Goal: Answer question/provide support

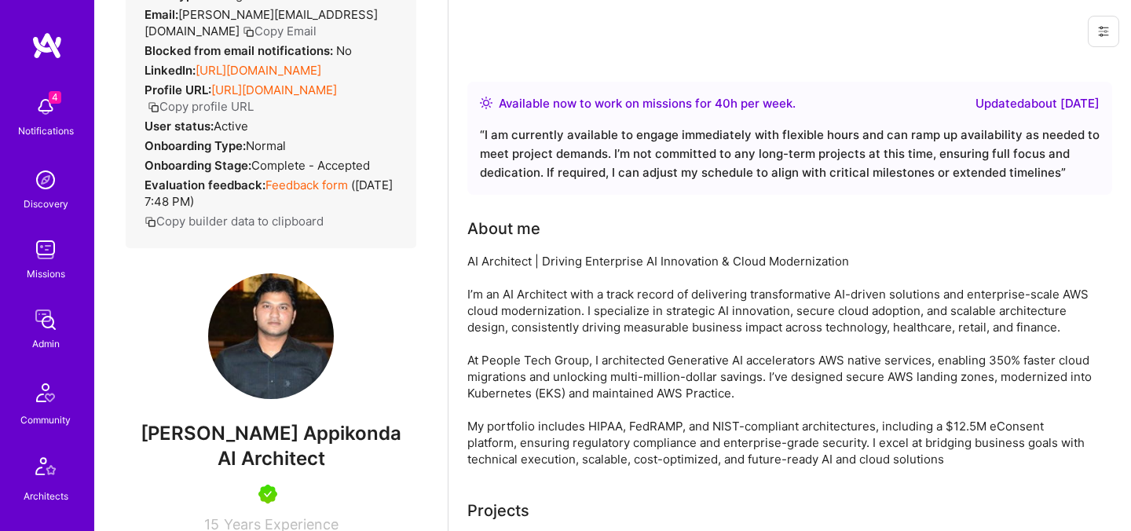
scroll to position [31, 0]
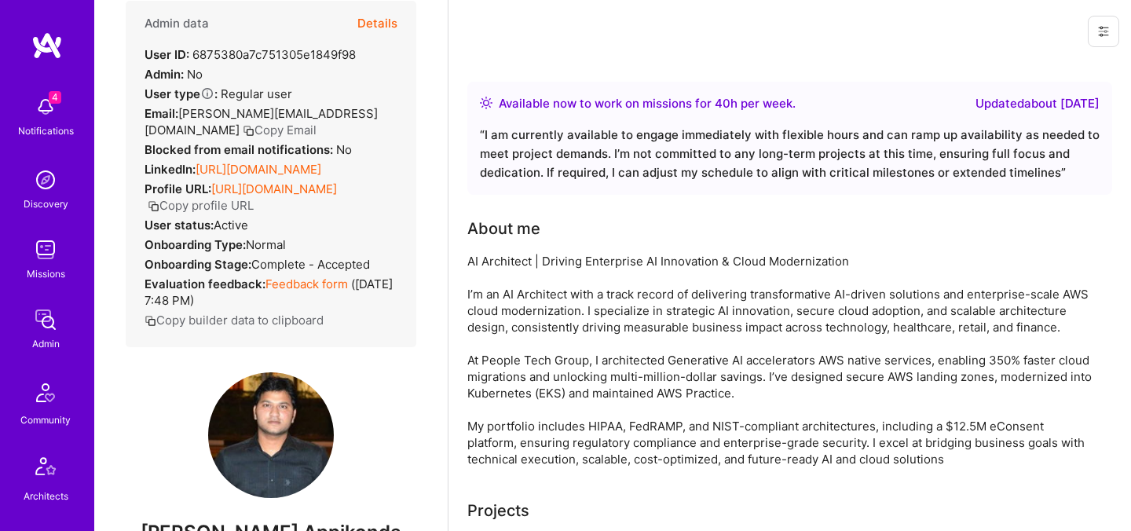
click at [376, 27] on button "Details" at bounding box center [377, 24] width 40 height 46
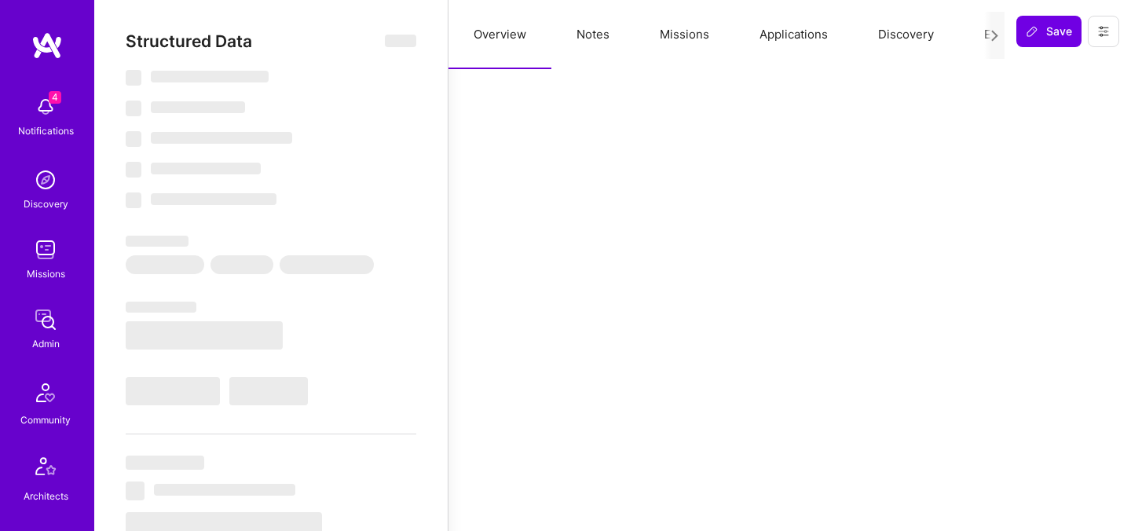
click at [978, 34] on button "Evaluation" at bounding box center [1013, 34] width 108 height 69
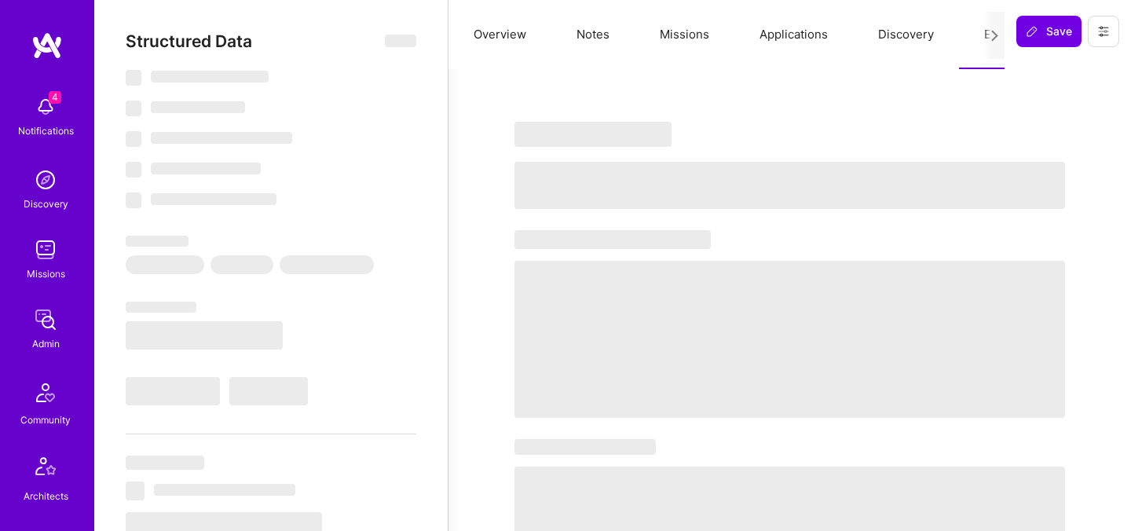
select select "Right Now"
select select "5"
select select "4"
select select "7"
select select "6"
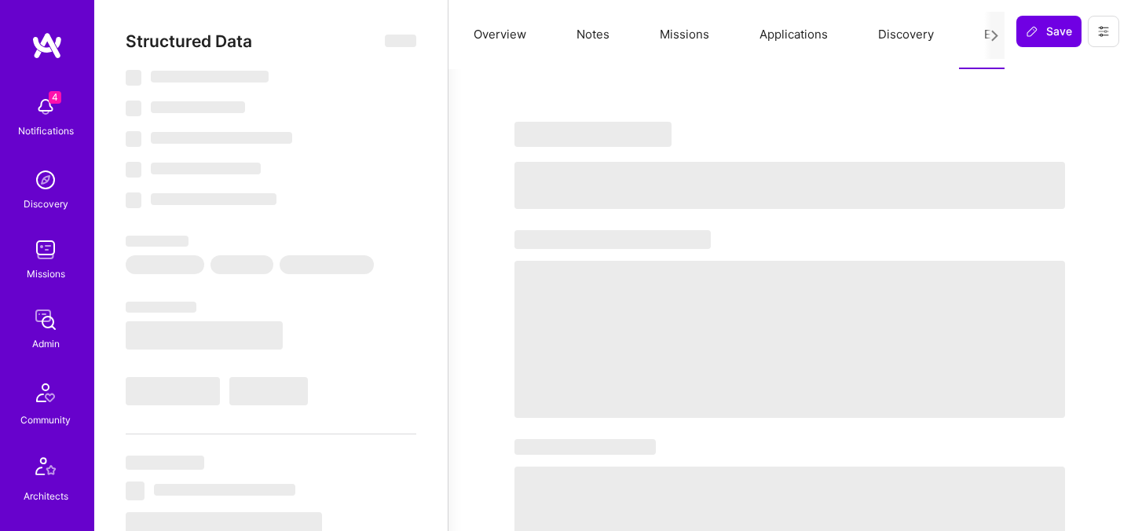
select select "US"
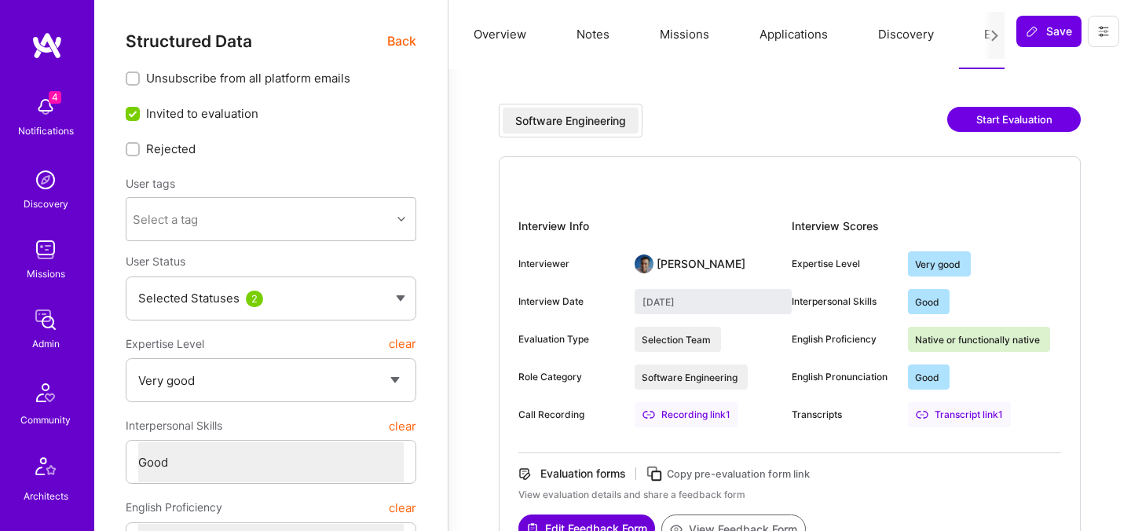
click at [406, 41] on span "Back" at bounding box center [401, 41] width 29 height 20
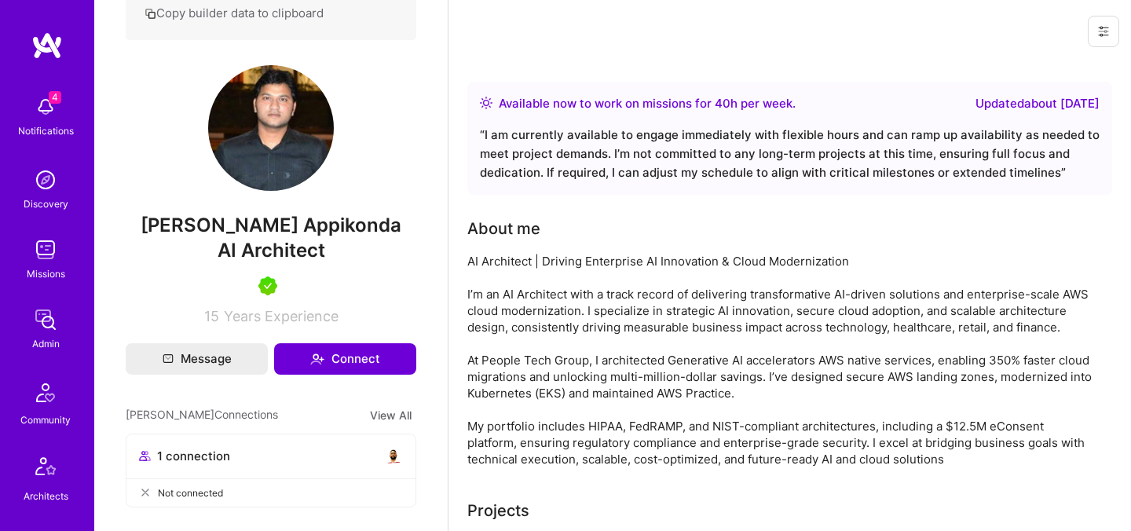
scroll to position [367, 0]
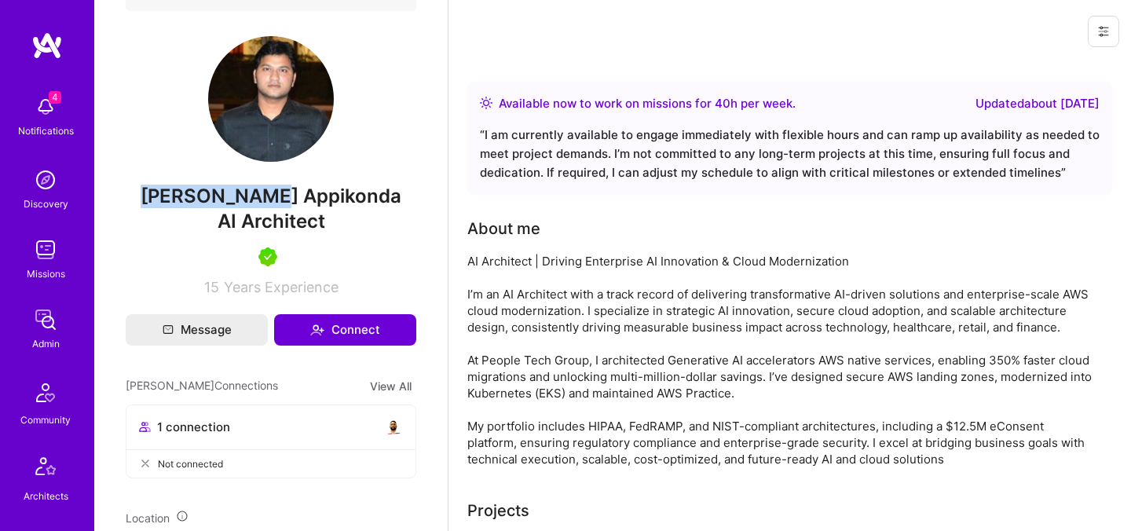
drag, startPoint x: 164, startPoint y: 192, endPoint x: 280, endPoint y: 200, distance: 115.7
click at [280, 200] on span "Sashi Kumar Appikonda" at bounding box center [271, 197] width 291 height 24
click at [192, 195] on span "Sashi Kumar Appikonda" at bounding box center [271, 197] width 291 height 24
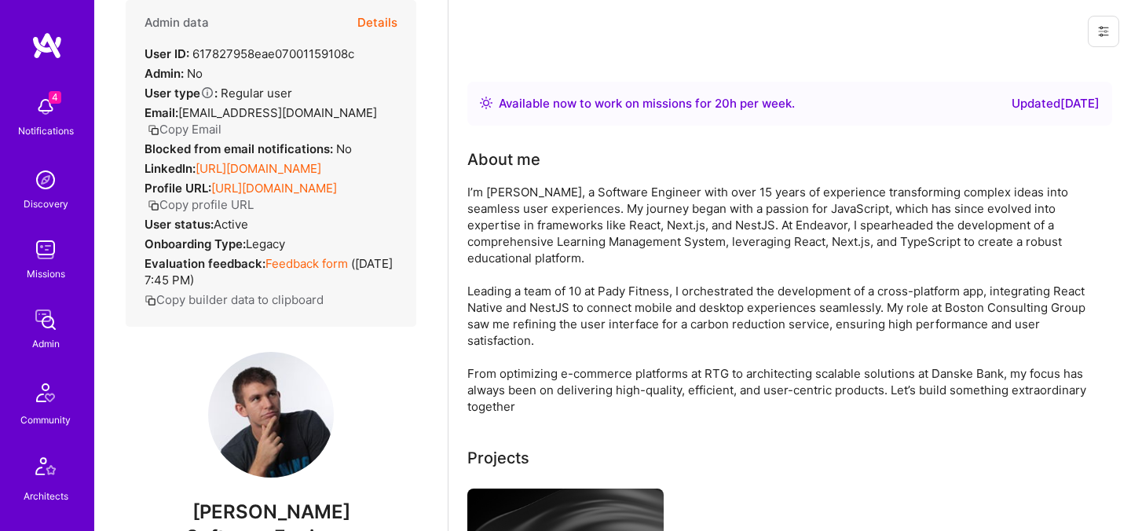
scroll to position [32, 0]
click at [380, 31] on button "Details" at bounding box center [377, 22] width 40 height 46
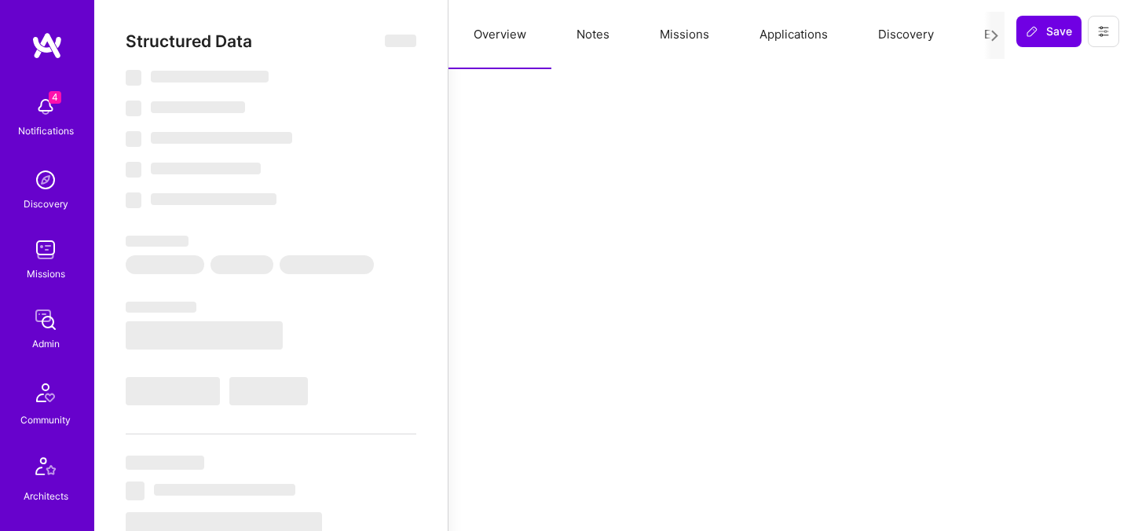
click at [976, 35] on button "Evaluation" at bounding box center [1013, 34] width 108 height 69
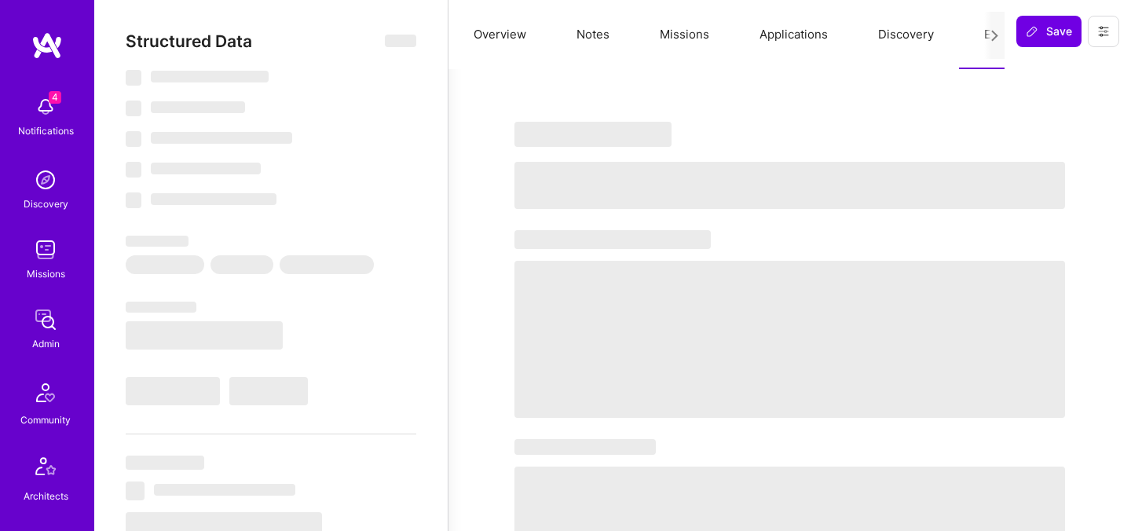
select select "Right Now"
select select "7"
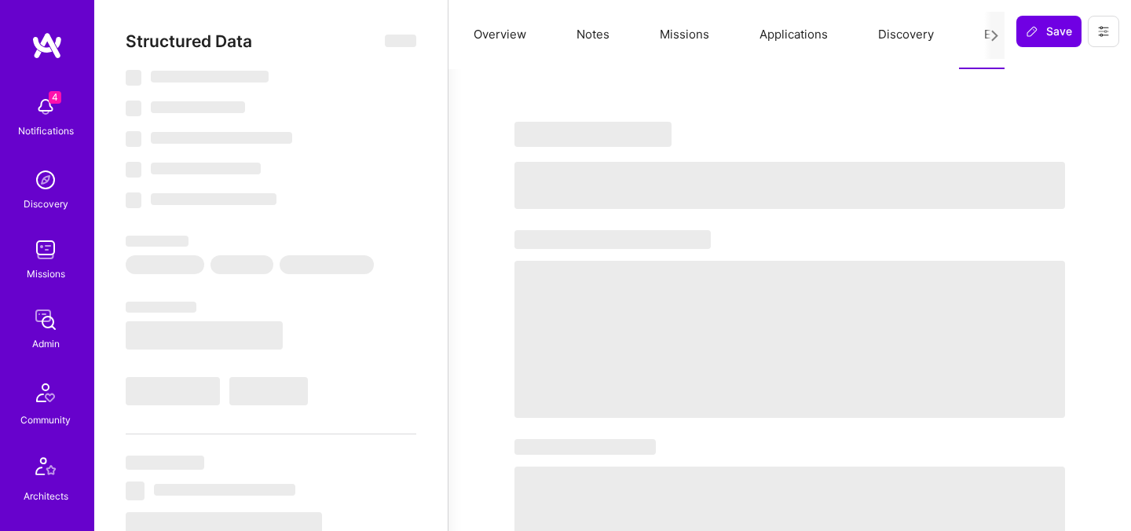
select select "PL"
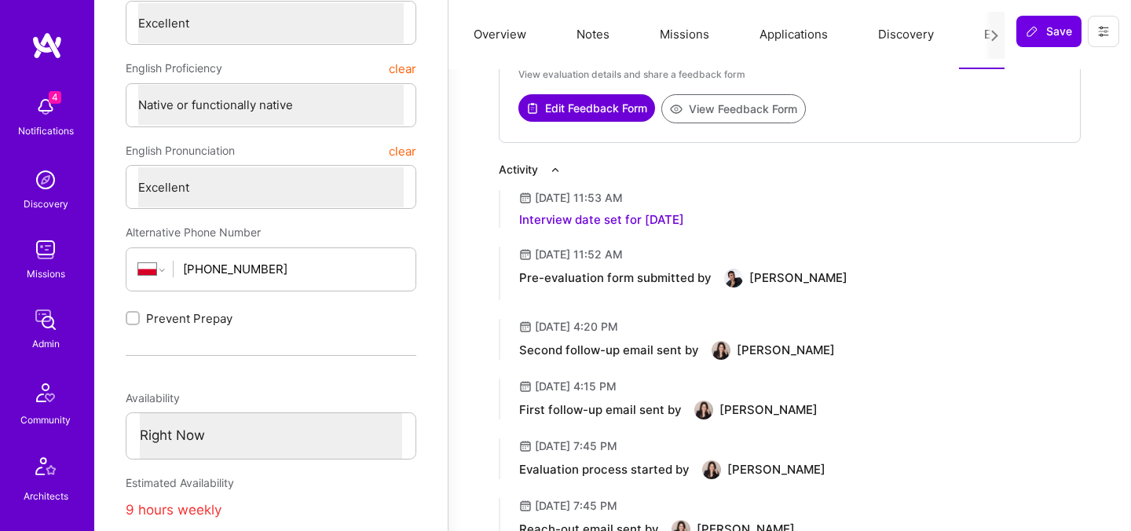
scroll to position [495, 0]
click at [697, 115] on button "View Feedback Form" at bounding box center [733, 109] width 145 height 29
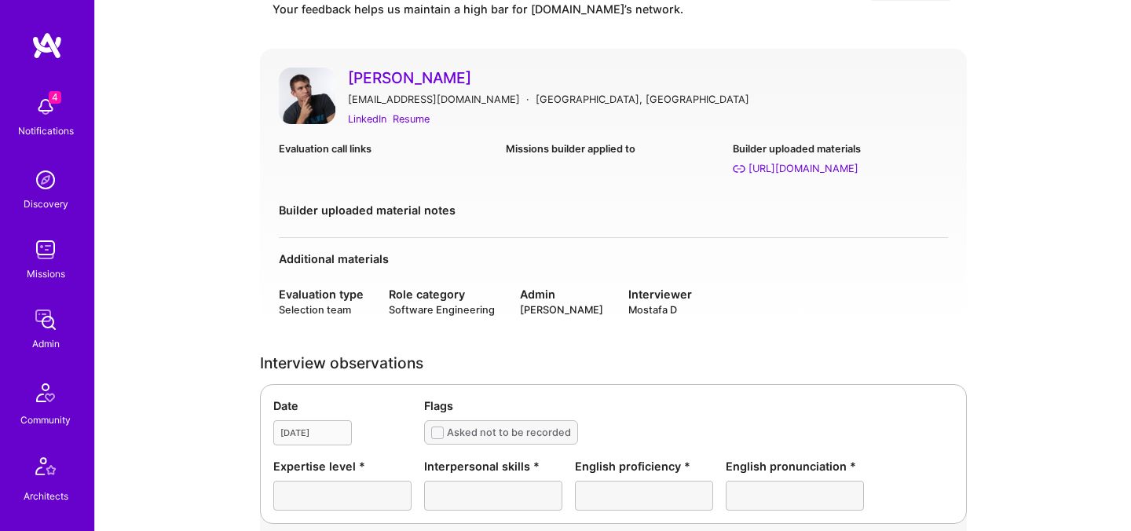
scroll to position [11, 0]
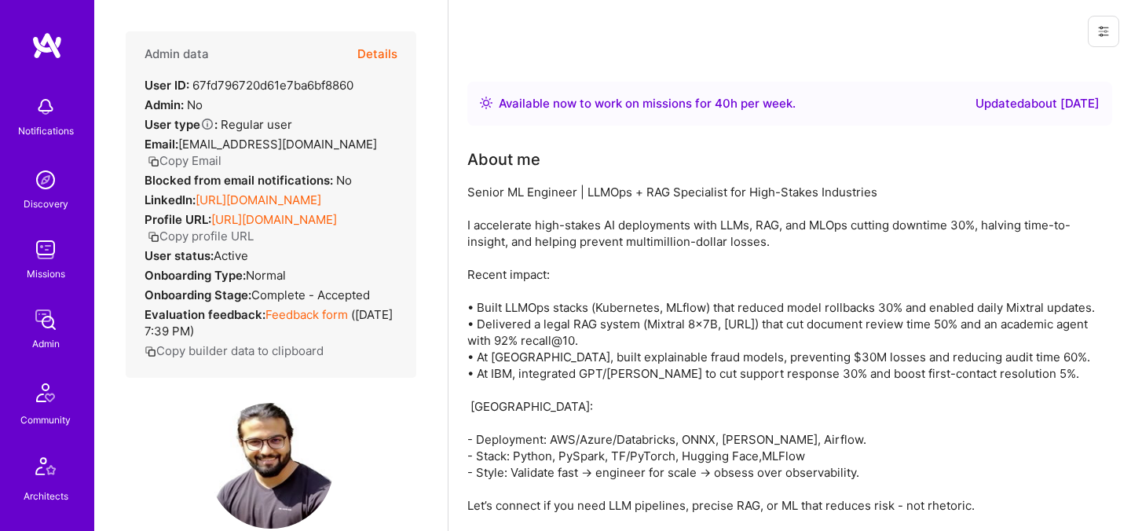
click at [383, 54] on button "Details" at bounding box center [377, 54] width 40 height 46
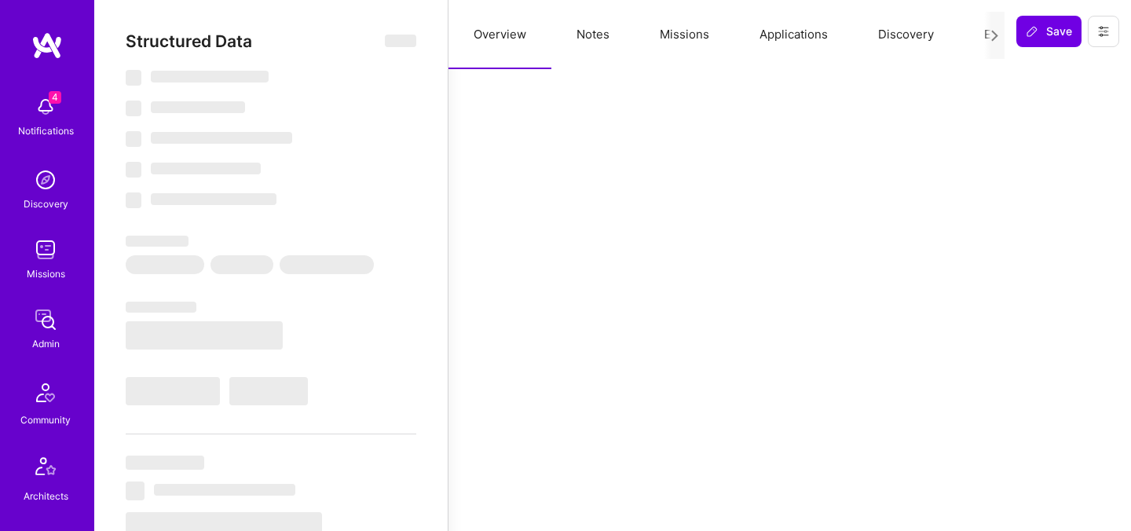
click at [978, 33] on button "Evaluation" at bounding box center [1013, 34] width 108 height 69
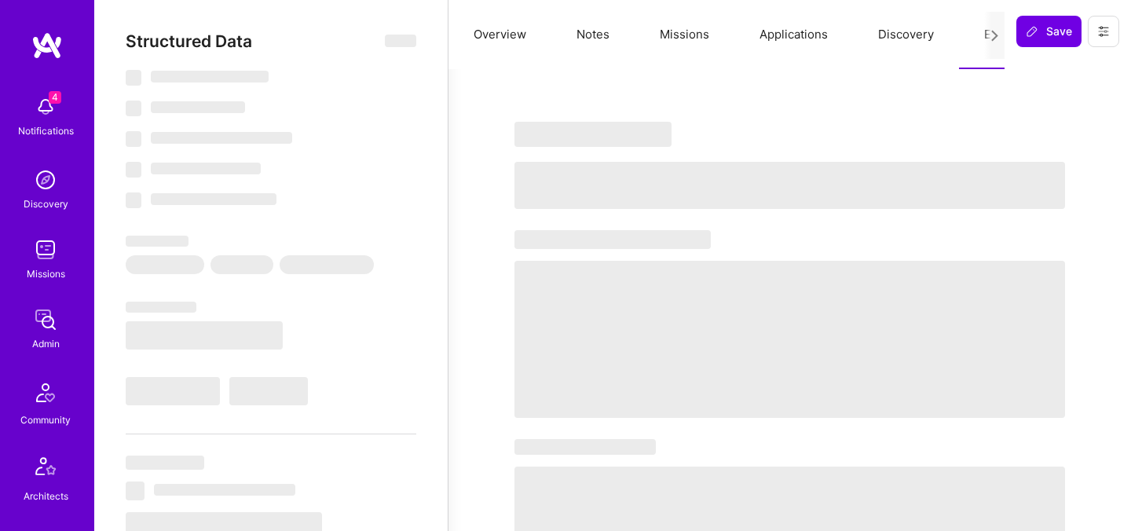
select select "Right Now"
select select "7"
select select "6"
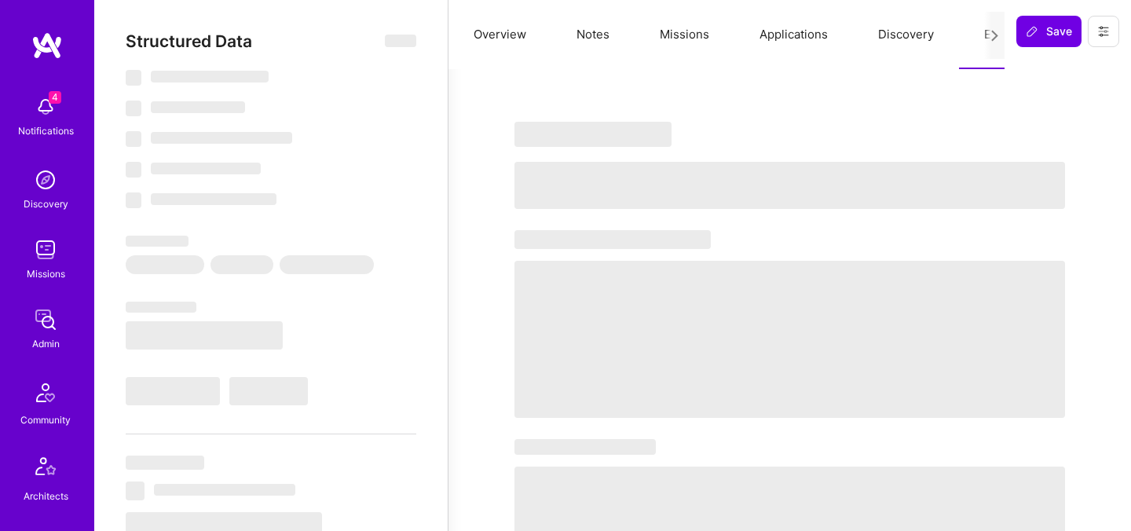
select select "IN"
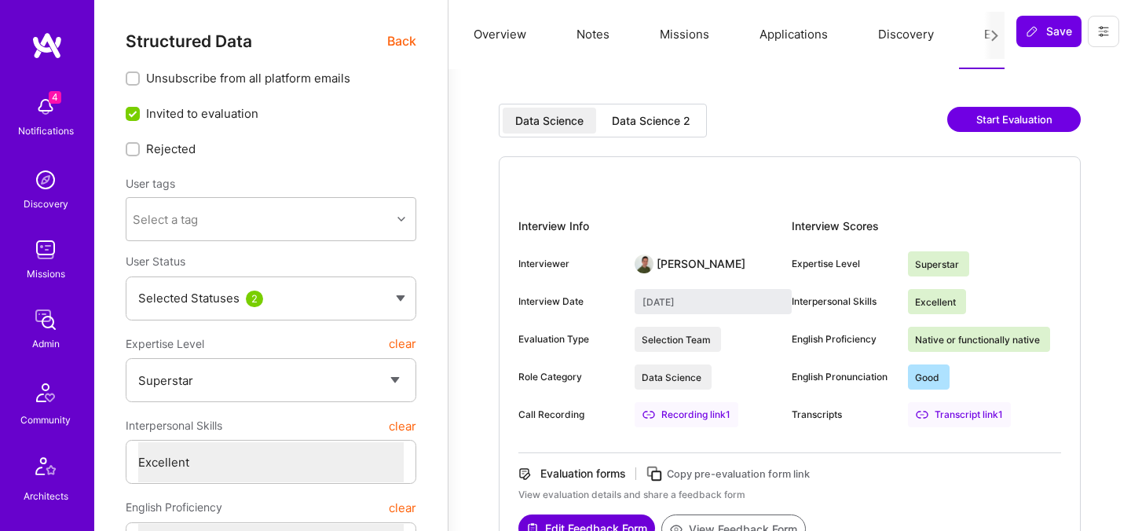
click at [687, 117] on div "Data Science 2" at bounding box center [651, 121] width 79 height 16
type input "September 2, 2025"
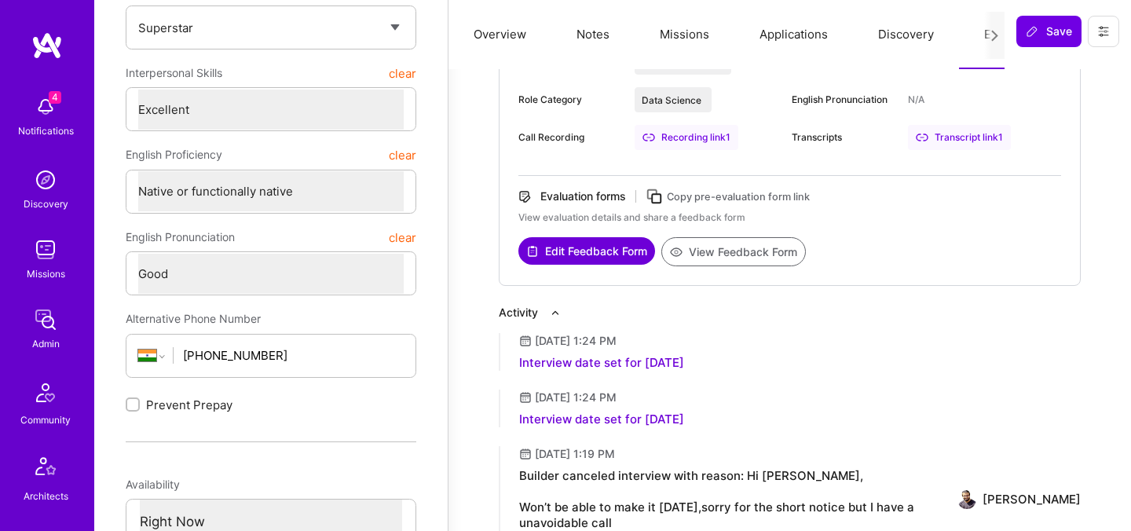
scroll to position [354, 0]
